Goal: Transaction & Acquisition: Book appointment/travel/reservation

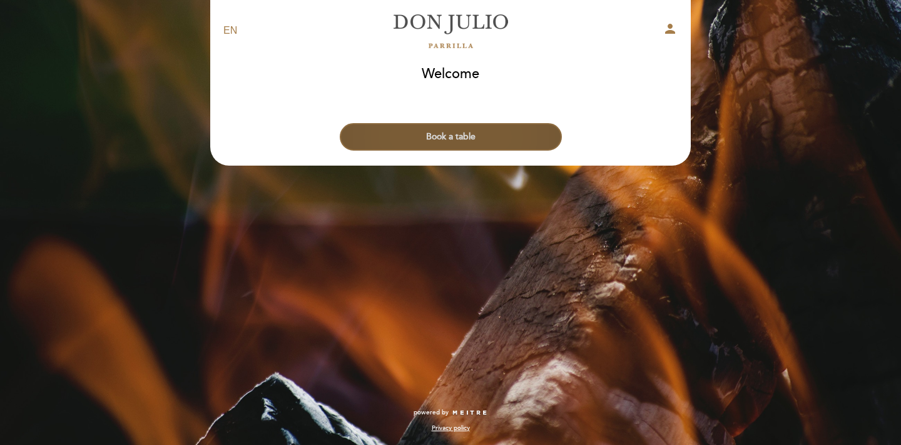
click at [486, 134] on button "Book a table" at bounding box center [451, 137] width 222 height 28
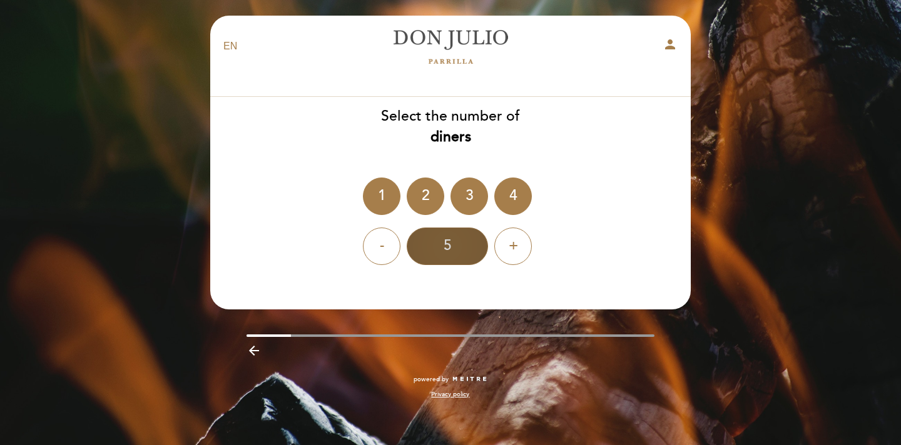
click at [455, 230] on div "5" at bounding box center [447, 247] width 81 height 38
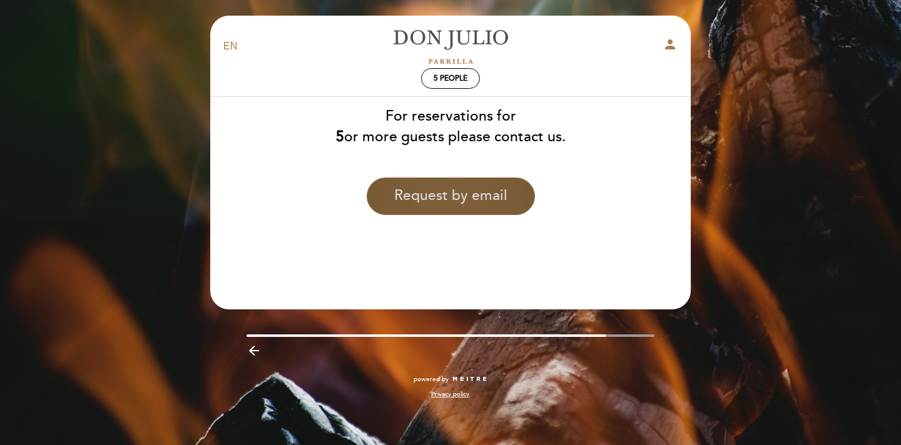
click at [491, 185] on button "Request by email" at bounding box center [451, 197] width 168 height 38
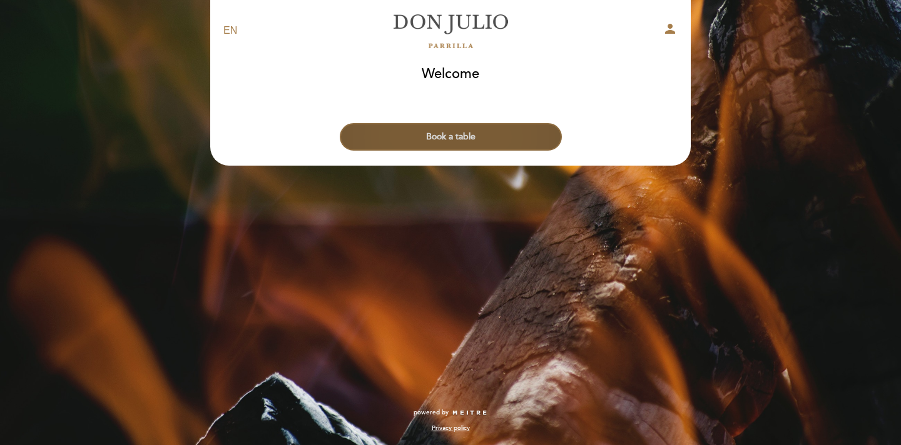
click at [479, 137] on button "Book a table" at bounding box center [451, 137] width 222 height 28
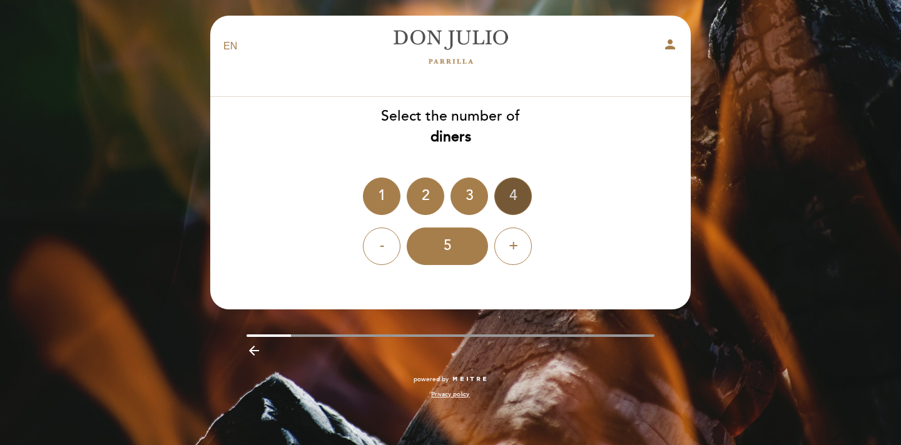
click at [512, 196] on div "4" at bounding box center [513, 197] width 38 height 38
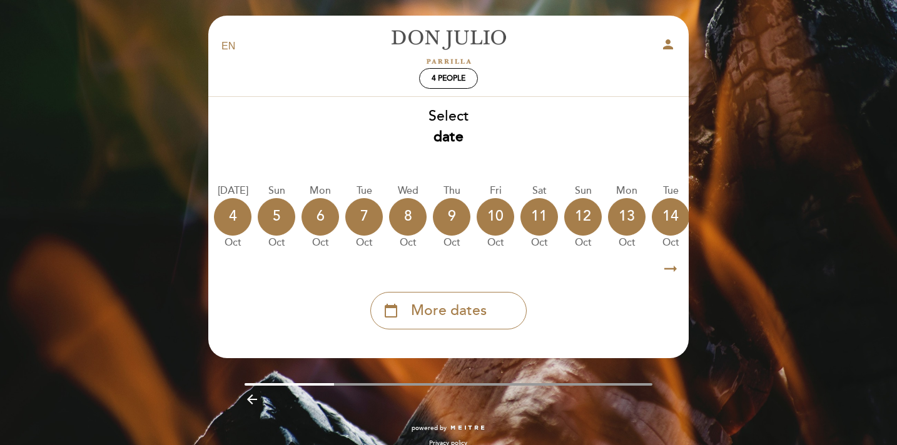
scroll to position [0, 368]
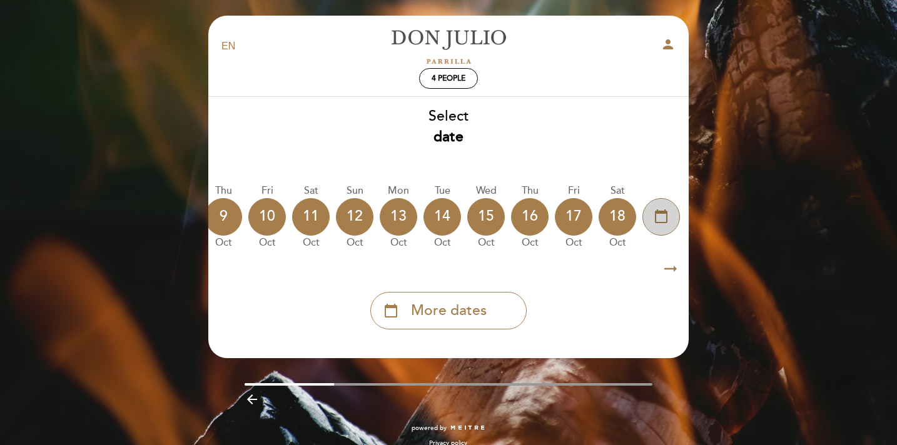
click at [669, 219] on div "calendar_today" at bounding box center [661, 217] width 38 height 38
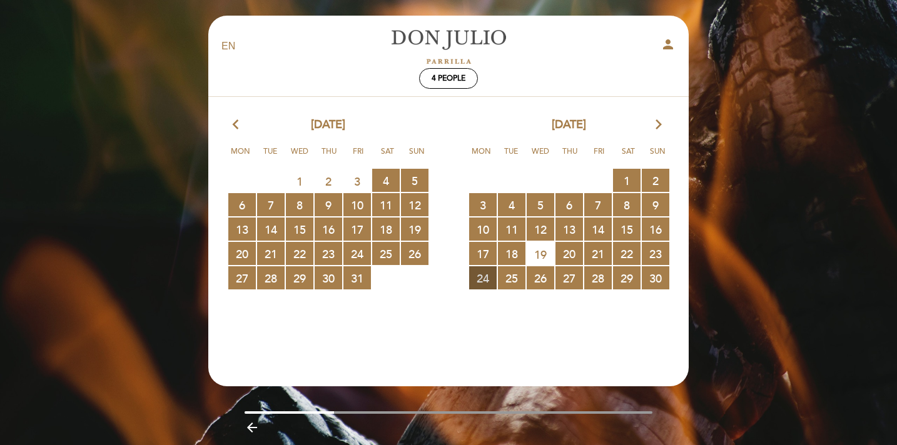
click at [484, 276] on span "24 RESERVATIONS AVAILABLE" at bounding box center [483, 277] width 28 height 23
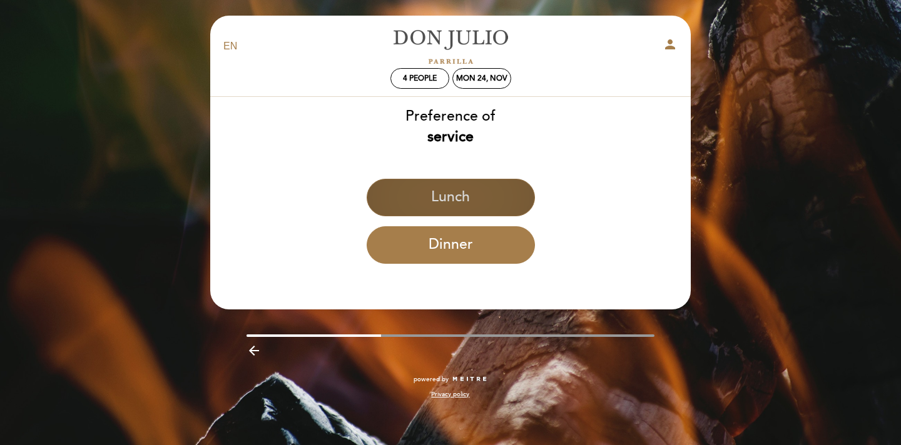
click at [474, 198] on button "Lunch" at bounding box center [451, 198] width 168 height 38
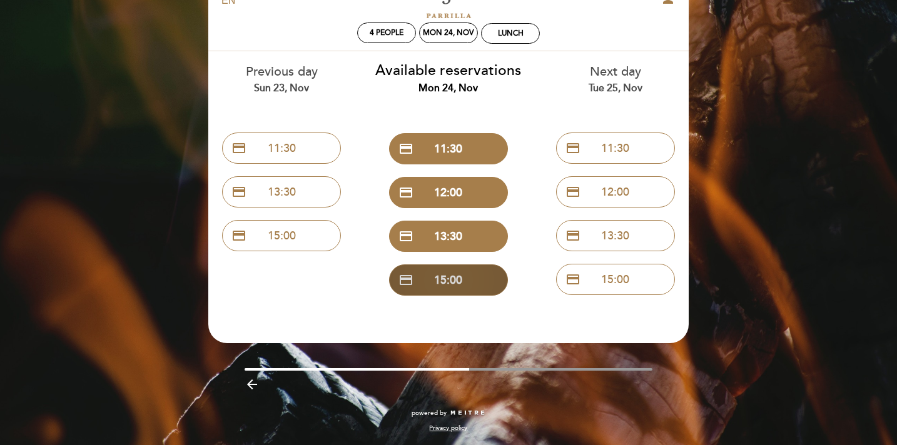
scroll to position [44, 0]
